Goal: Task Accomplishment & Management: Manage account settings

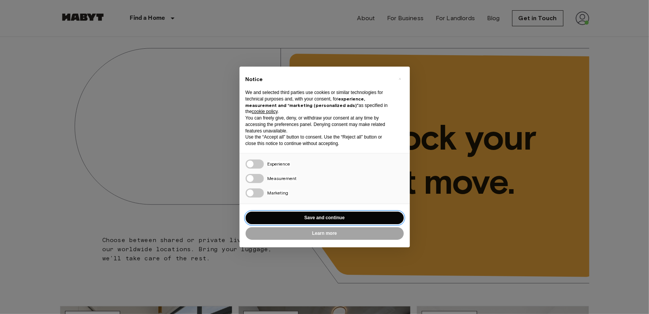
click at [294, 217] on button "Save and continue" at bounding box center [325, 217] width 158 height 13
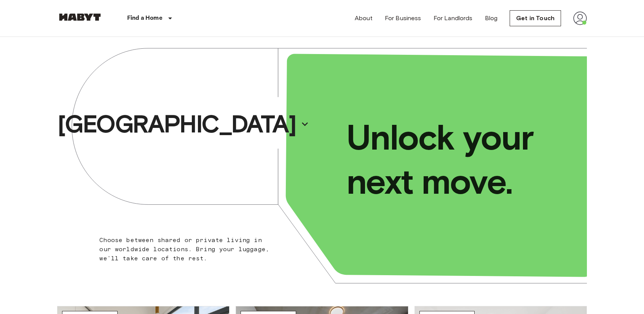
click at [575, 16] on img at bounding box center [580, 18] width 14 height 14
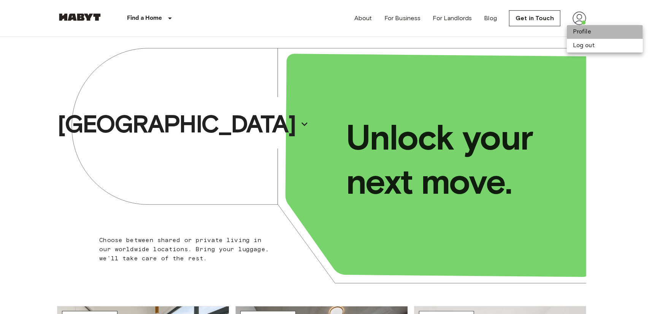
click at [576, 33] on li "Profile" at bounding box center [605, 32] width 76 height 14
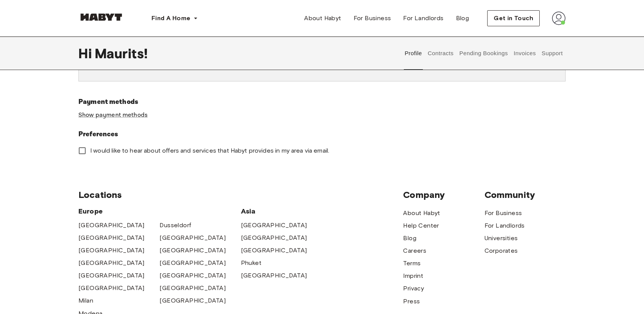
scroll to position [238, 0]
click at [106, 112] on link "Show payment methods" at bounding box center [112, 115] width 69 height 8
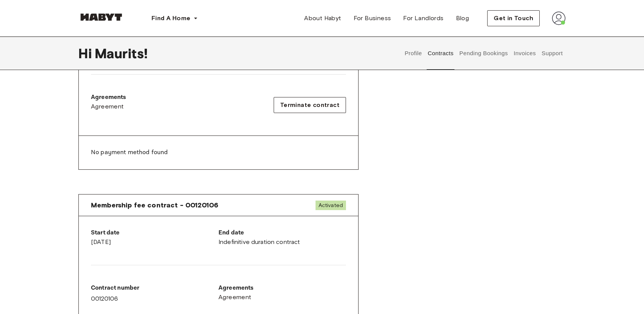
click at [97, 150] on p "No payment method found" at bounding box center [218, 152] width 255 height 9
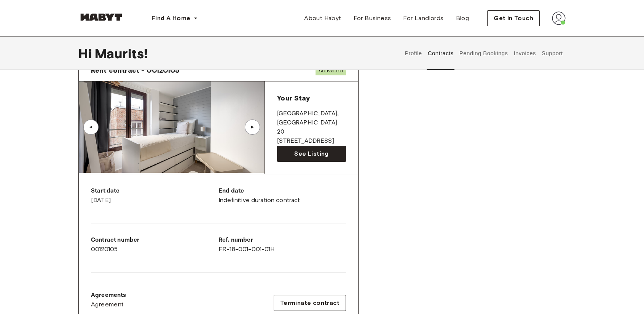
scroll to position [39, 0]
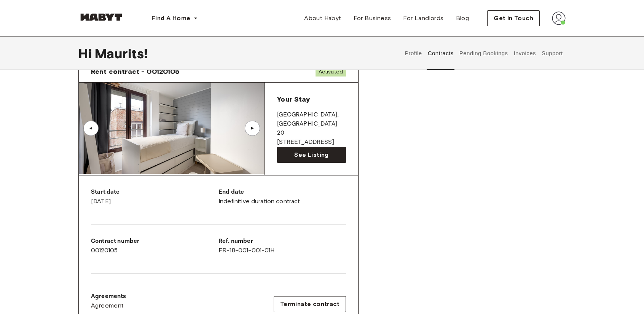
click at [558, 56] on button "Support" at bounding box center [551, 53] width 23 height 33
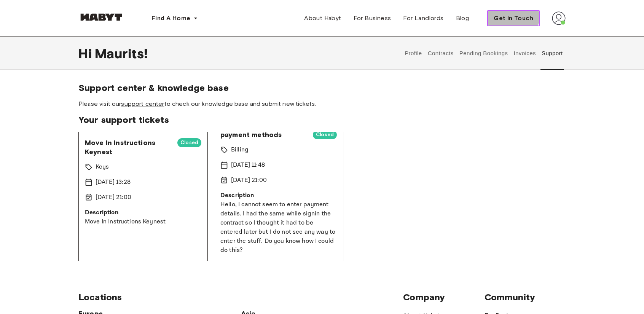
click at [509, 14] on span "Get in Touch" at bounding box center [513, 18] width 40 height 9
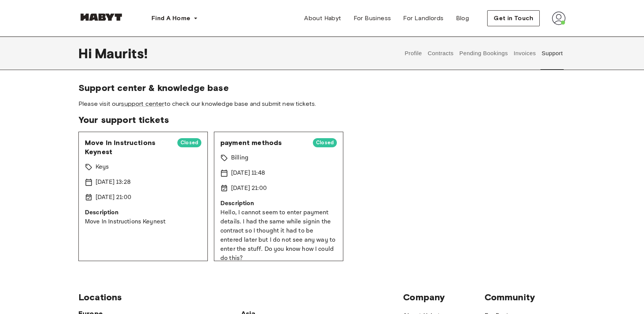
click at [520, 55] on button "Invoices" at bounding box center [524, 53] width 24 height 33
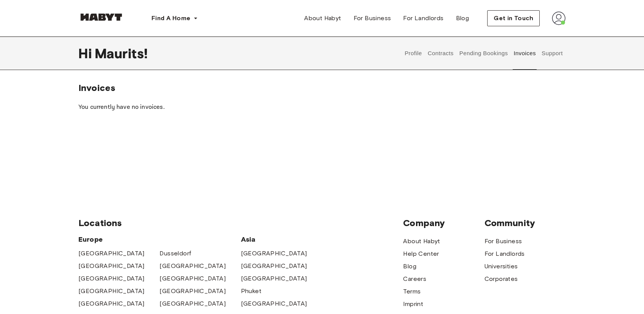
click at [474, 54] on button "Pending Bookings" at bounding box center [483, 53] width 51 height 33
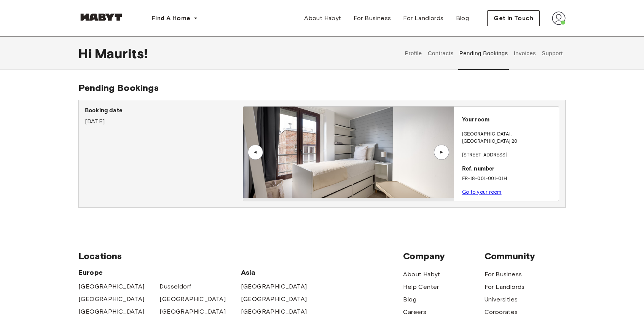
click at [437, 53] on button "Contracts" at bounding box center [440, 53] width 28 height 33
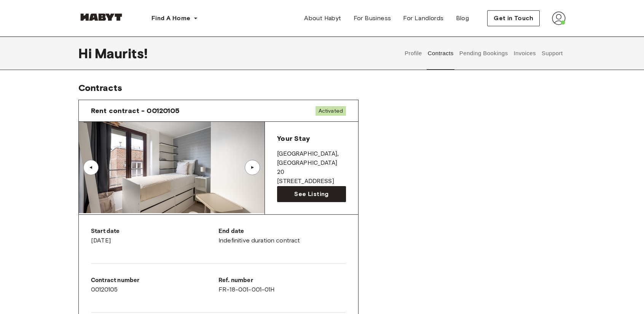
click at [552, 58] on button "Support" at bounding box center [551, 53] width 23 height 33
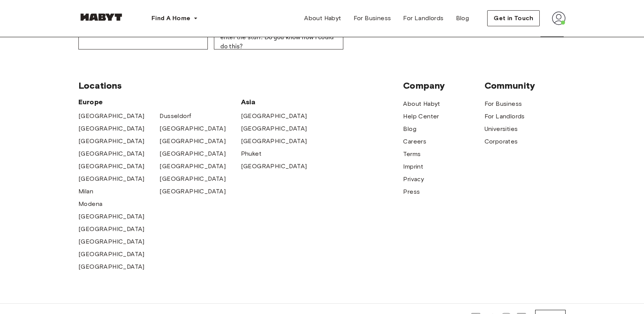
scroll to position [212, 0]
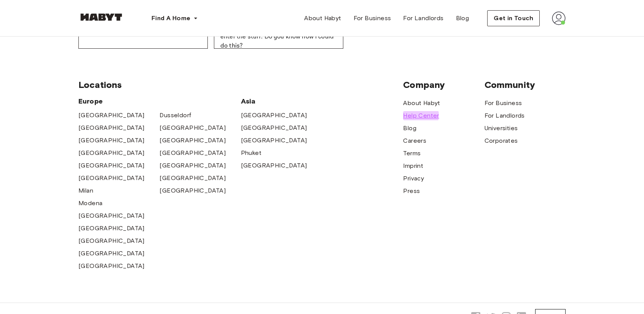
click at [416, 116] on span "Help Center" at bounding box center [421, 115] width 36 height 9
